Goal: Information Seeking & Learning: Check status

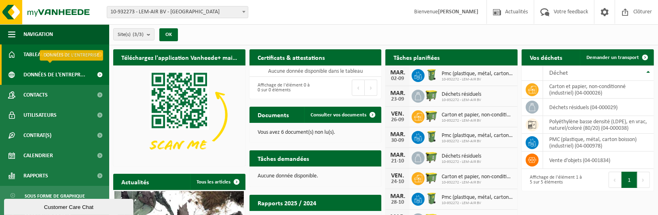
click at [68, 71] on span "Données de l'entrepr..." at bounding box center [54, 75] width 62 height 20
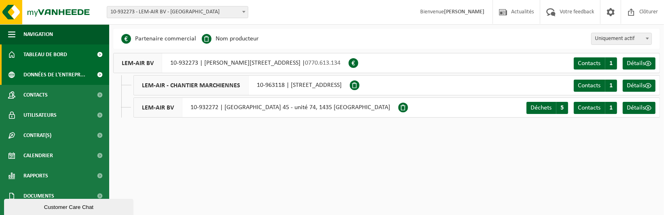
click at [64, 55] on span "Tableau de bord" at bounding box center [45, 54] width 44 height 20
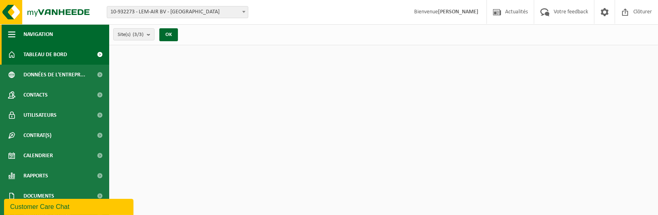
click at [56, 35] on button "Navigation" at bounding box center [54, 34] width 109 height 20
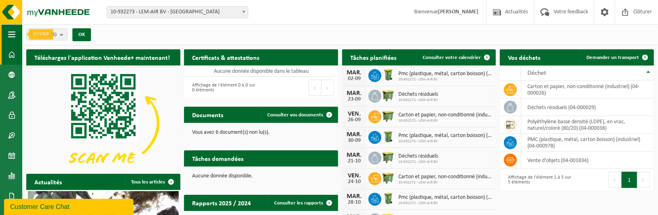
click at [6, 34] on button "Navigation" at bounding box center [11, 34] width 22 height 20
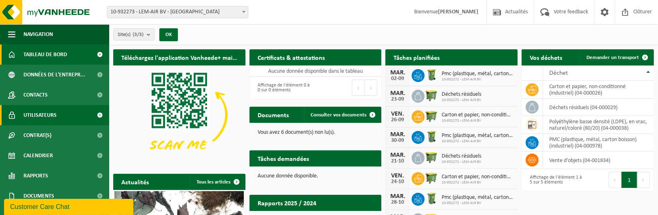
click at [39, 117] on span "Utilisateurs" at bounding box center [39, 115] width 33 height 20
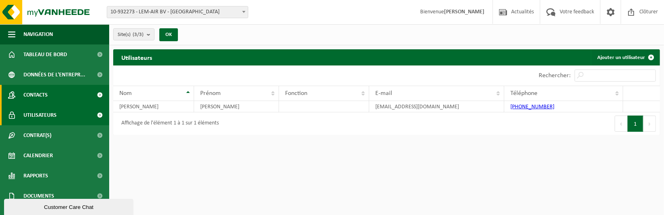
click at [42, 96] on span "Contacts" at bounding box center [35, 95] width 24 height 20
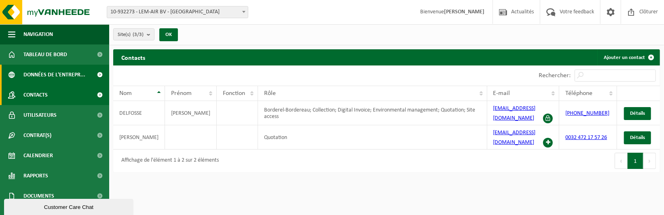
click at [47, 67] on span "Données de l'entrepr..." at bounding box center [54, 75] width 62 height 20
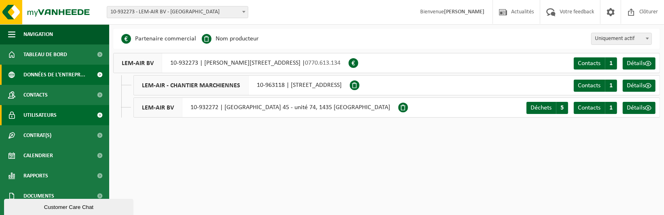
click at [49, 122] on span "Utilisateurs" at bounding box center [39, 115] width 33 height 20
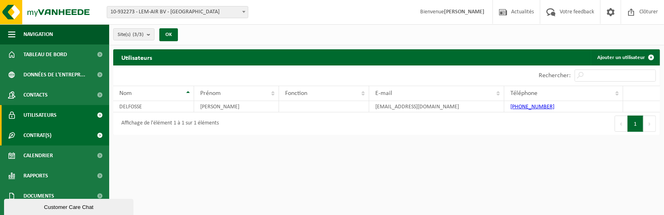
click at [47, 133] on span "Contrat(s)" at bounding box center [37, 135] width 28 height 20
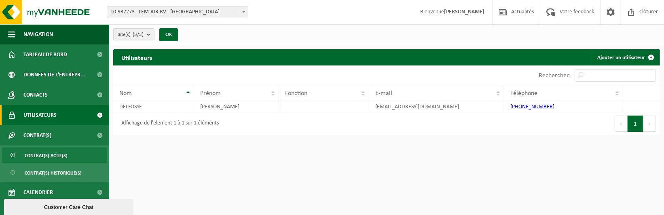
click at [74, 156] on link "Contrat(s) actif(s)" at bounding box center [54, 155] width 105 height 15
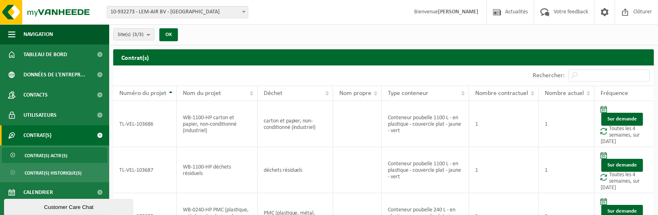
click at [57, 162] on span "Contrat(s) actif(s)" at bounding box center [46, 155] width 43 height 15
click at [68, 172] on span "Contrat(s) historique(s)" at bounding box center [53, 172] width 57 height 15
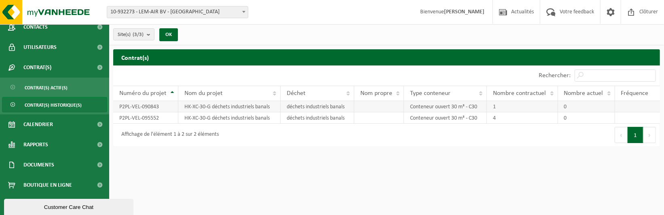
click at [501, 110] on td "1" at bounding box center [522, 106] width 71 height 11
click at [468, 109] on td "Conteneur ouvert 30 m³ - C30" at bounding box center [445, 106] width 83 height 11
click at [462, 116] on td "Conteneur ouvert 30 m³ - C30" at bounding box center [445, 117] width 83 height 11
click at [250, 107] on td "HK-XC-30-G déchets industriels banals" at bounding box center [229, 106] width 102 height 11
click at [147, 103] on td "P2PL-VEL-090843" at bounding box center [145, 106] width 65 height 11
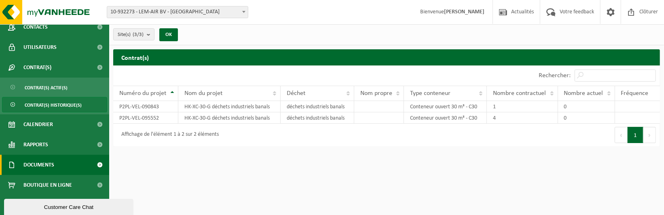
click at [45, 167] on span "Documents" at bounding box center [38, 165] width 31 height 20
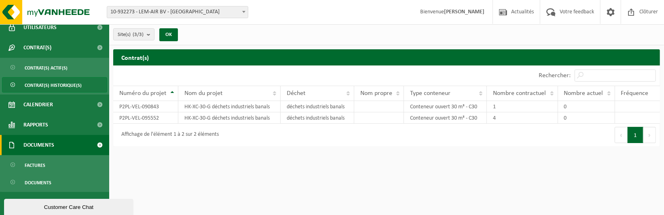
scroll to position [105, 0]
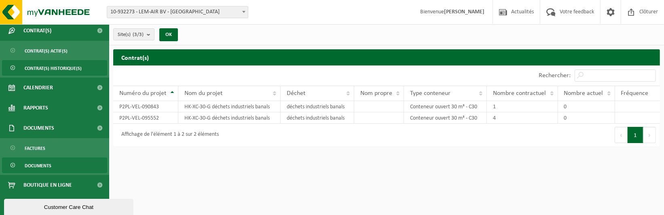
click at [49, 162] on span "Documents" at bounding box center [38, 165] width 27 height 15
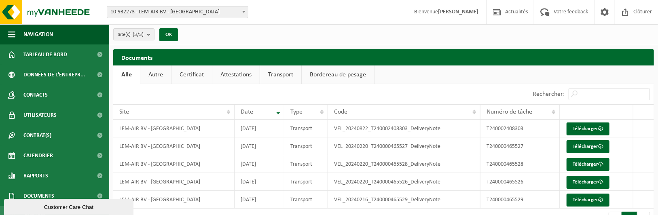
click at [146, 76] on link "Autre" at bounding box center [155, 74] width 31 height 19
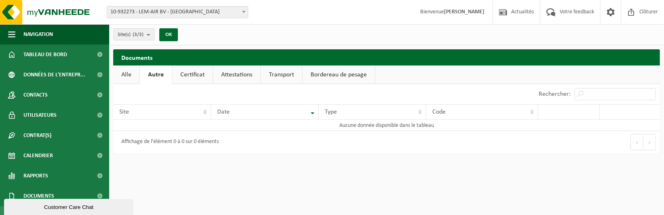
click at [195, 76] on link "Certificat" at bounding box center [192, 74] width 40 height 19
click at [234, 79] on link "Attestations" at bounding box center [235, 74] width 47 height 19
click at [266, 74] on link "Transport" at bounding box center [282, 74] width 41 height 19
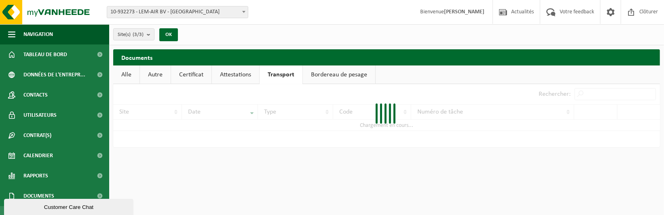
click at [316, 74] on link "Bordereau de pesage" at bounding box center [339, 74] width 72 height 19
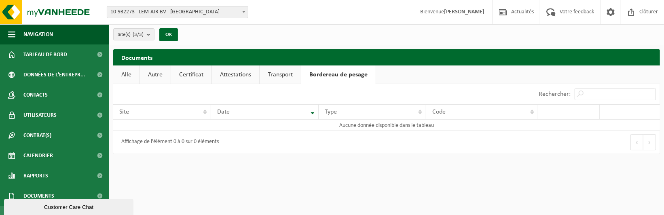
click at [255, 76] on link "Attestations" at bounding box center [235, 74] width 47 height 19
click at [277, 76] on link "Transport" at bounding box center [282, 74] width 41 height 19
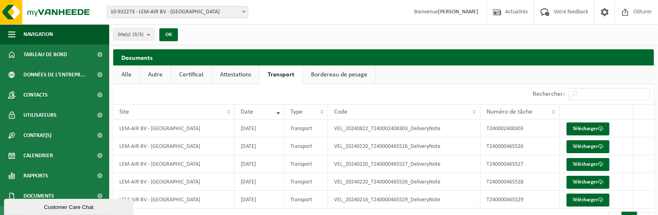
click at [336, 81] on link "Bordereau de pesage" at bounding box center [339, 74] width 72 height 19
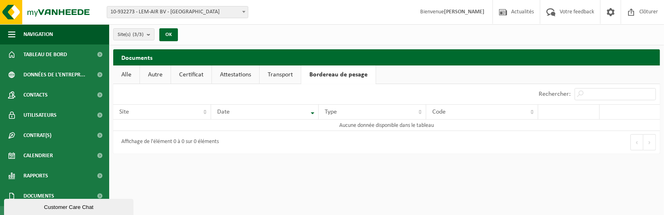
click at [308, 76] on link "Bordereau de pesage" at bounding box center [338, 74] width 74 height 19
click at [291, 82] on link "Transport" at bounding box center [280, 74] width 41 height 19
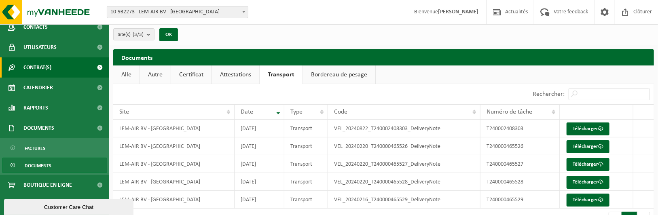
scroll to position [68, 0]
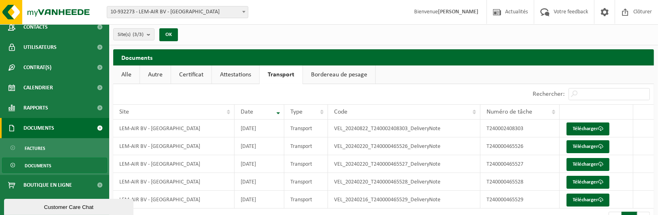
click at [59, 135] on link "Documents" at bounding box center [54, 128] width 109 height 20
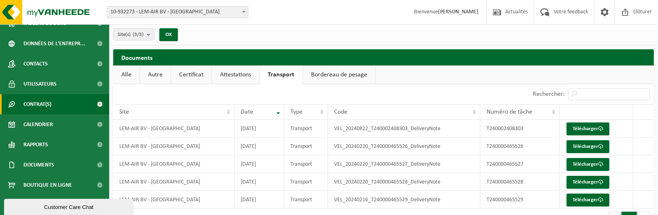
click at [72, 102] on link "Contrat(s)" at bounding box center [54, 104] width 109 height 20
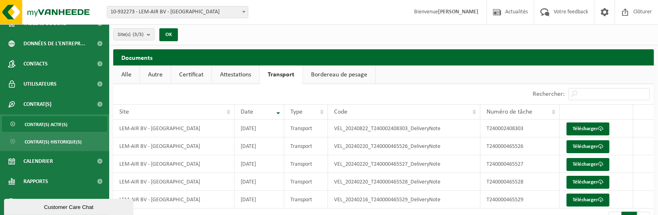
click at [54, 128] on span "Contrat(s) actif(s)" at bounding box center [46, 124] width 43 height 15
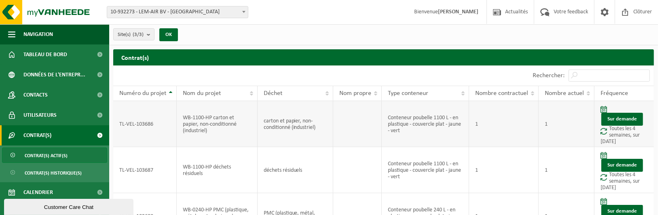
scroll to position [88, 0]
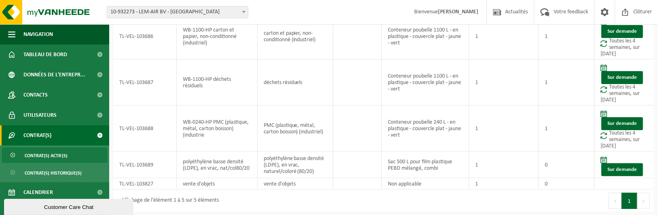
click at [159, 207] on div "Affichage de l'élément 1 à 5 sur 5 éléments" at bounding box center [248, 201] width 270 height 23
drag, startPoint x: 231, startPoint y: 203, endPoint x: 180, endPoint y: 199, distance: 51.1
click at [180, 199] on div "Affichage de l'élément 1 à 5 sur 5 éléments" at bounding box center [248, 201] width 270 height 23
click at [180, 199] on div "Affichage de l'élément 1 à 5 sur 5 éléments" at bounding box center [167, 201] width 101 height 15
